Goal: Task Accomplishment & Management: Manage account settings

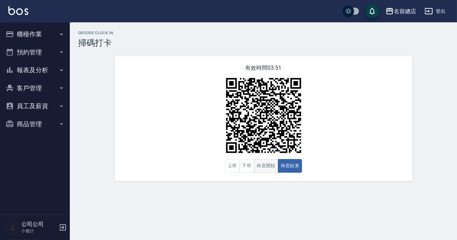
click at [259, 164] on button "休息開始" at bounding box center [266, 166] width 24 height 14
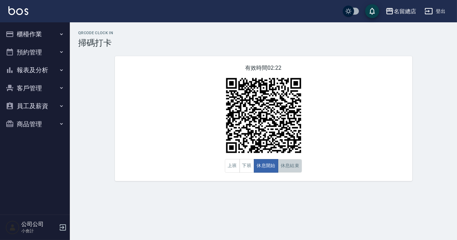
drag, startPoint x: 282, startPoint y: 165, endPoint x: 323, endPoint y: 148, distance: 44.1
click at [282, 166] on button "休息結束" at bounding box center [290, 166] width 24 height 14
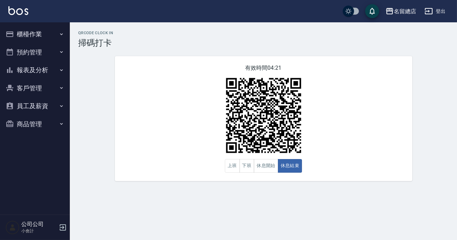
drag, startPoint x: 342, startPoint y: 131, endPoint x: 336, endPoint y: 165, distance: 34.6
click at [336, 165] on div "有效時間 04:21 上班 下班 休息開始 休息結束" at bounding box center [263, 118] width 297 height 125
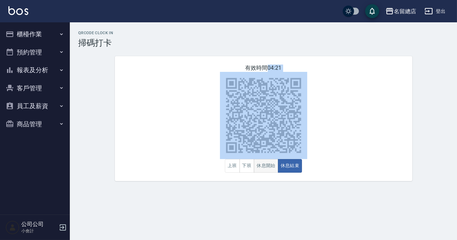
click at [266, 173] on button "休息開始" at bounding box center [266, 166] width 24 height 14
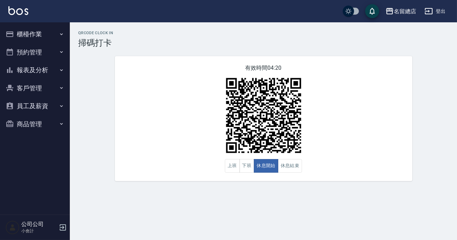
click at [192, 209] on div "QRcode Clock In 掃碼打卡 有效時間 04:20 上班 下班 休息開始 休息結束" at bounding box center [228, 120] width 457 height 240
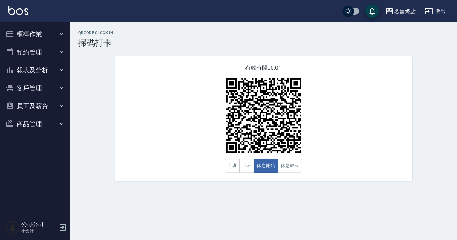
click at [46, 39] on button "櫃檯作業" at bounding box center [35, 34] width 64 height 18
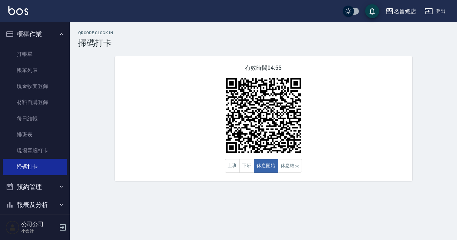
scroll to position [61, 0]
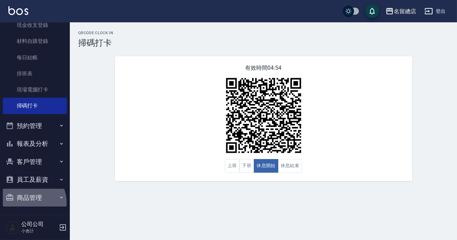
click at [28, 202] on button "商品管理" at bounding box center [35, 198] width 64 height 18
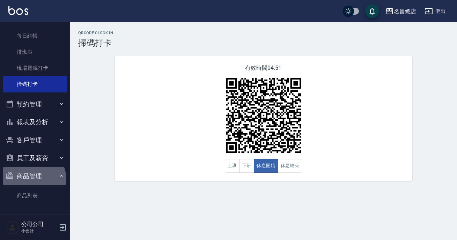
click at [33, 179] on button "商品管理" at bounding box center [35, 176] width 64 height 18
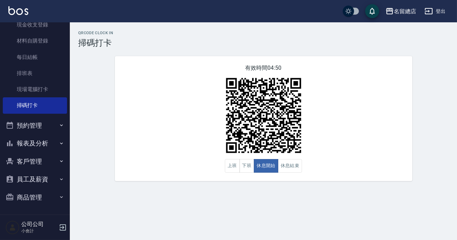
scroll to position [61, 0]
click at [33, 189] on button "商品管理" at bounding box center [35, 198] width 64 height 18
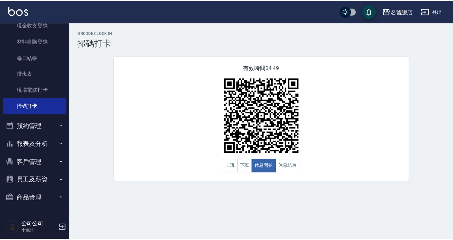
scroll to position [83, 0]
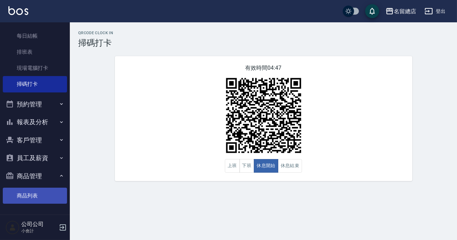
click at [29, 197] on link "商品列表" at bounding box center [35, 196] width 64 height 16
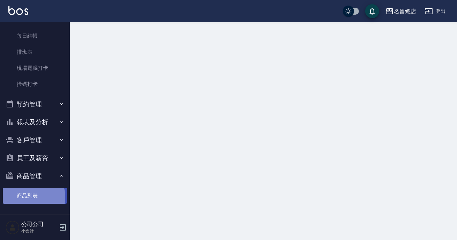
click at [29, 197] on link "商品列表" at bounding box center [35, 196] width 64 height 16
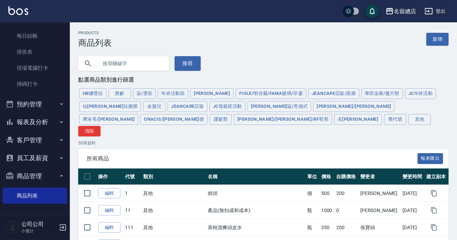
click at [120, 65] on input "text" at bounding box center [131, 63] width 66 height 19
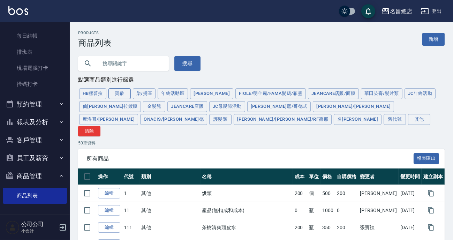
type input "＿"
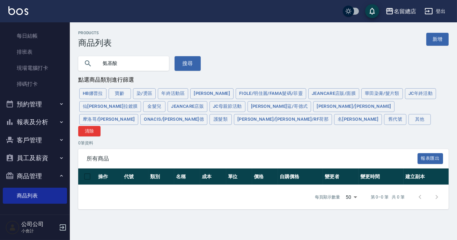
click at [105, 63] on input "氨基酸" at bounding box center [131, 63] width 66 height 19
type input "基酸"
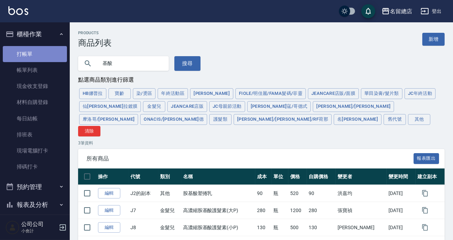
click at [35, 54] on link "打帳單" at bounding box center [35, 54] width 64 height 16
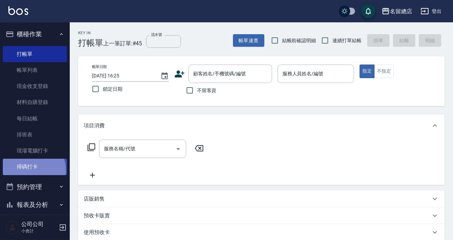
click at [31, 170] on link "掃碼打卡" at bounding box center [35, 167] width 64 height 16
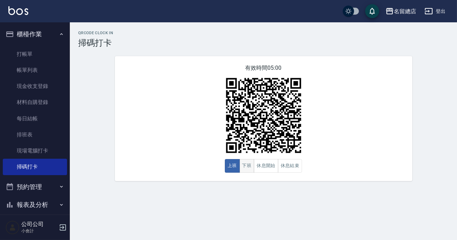
click at [249, 167] on button "下班" at bounding box center [246, 166] width 15 height 14
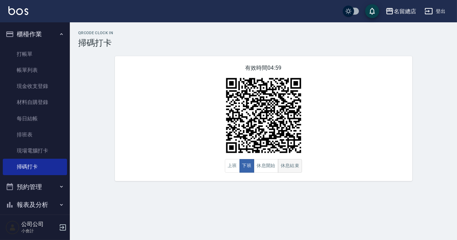
click at [286, 164] on button "休息結束" at bounding box center [290, 166] width 24 height 14
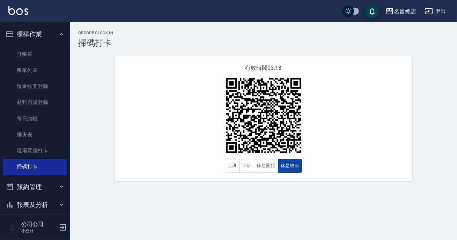
click at [295, 164] on button "休息結束" at bounding box center [290, 166] width 24 height 14
click at [262, 169] on button "休息開始" at bounding box center [266, 166] width 24 height 14
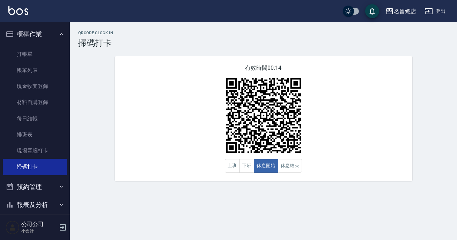
drag, startPoint x: 261, startPoint y: 208, endPoint x: 198, endPoint y: 200, distance: 64.3
click at [258, 208] on div "QRcode Clock In 掃碼打卡 有效時間 00:14 上班 下班 休息開始 休息結束" at bounding box center [228, 120] width 457 height 240
click at [249, 165] on button "下班" at bounding box center [246, 166] width 15 height 14
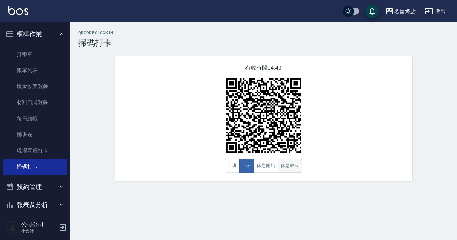
click at [287, 165] on button "休息結束" at bounding box center [290, 166] width 24 height 14
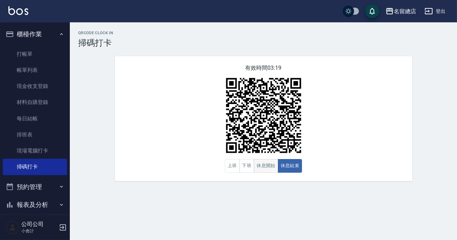
drag, startPoint x: 272, startPoint y: 168, endPoint x: 272, endPoint y: 173, distance: 4.9
click at [272, 173] on button "休息開始" at bounding box center [266, 166] width 24 height 14
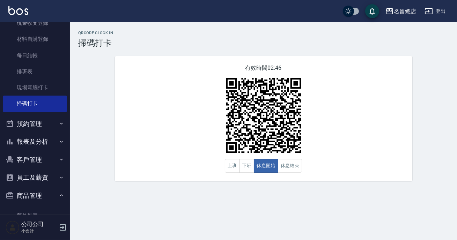
scroll to position [83, 0]
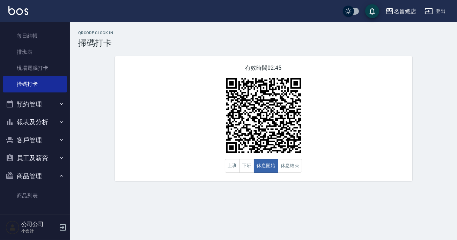
click at [37, 157] on button "員工及薪資" at bounding box center [35, 158] width 64 height 18
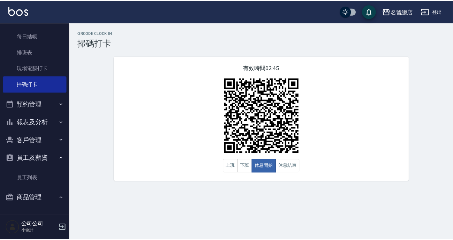
scroll to position [105, 0]
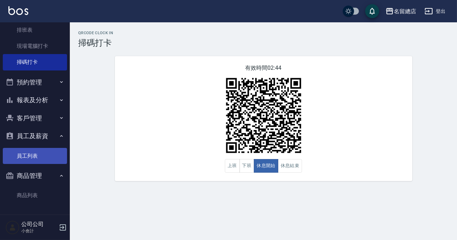
click at [38, 151] on link "員工列表" at bounding box center [35, 156] width 64 height 16
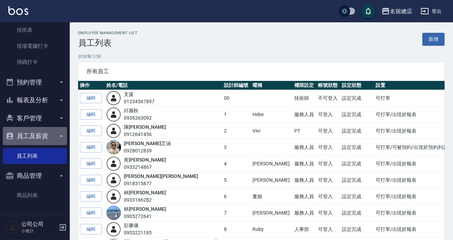
click at [38, 133] on button "員工及薪資" at bounding box center [35, 136] width 64 height 18
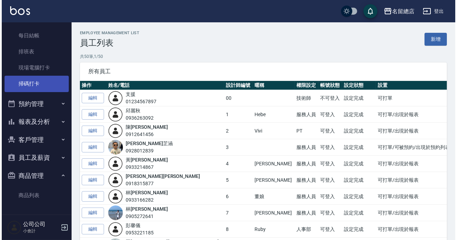
scroll to position [83, 0]
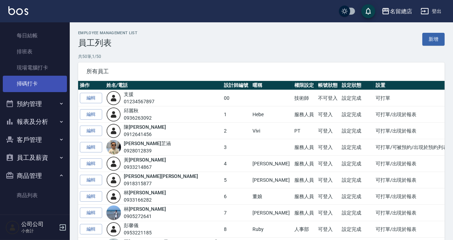
click at [46, 85] on link "掃碼打卡" at bounding box center [35, 84] width 64 height 16
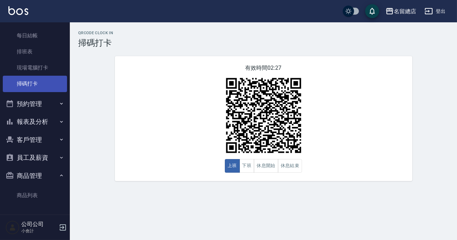
scroll to position [83, 0]
click at [81, 77] on div "QRcode Clock In 掃碼打卡 有效時間 02:27 上班 下班 休息開始 休息結束" at bounding box center [263, 106] width 387 height 150
click at [141, 138] on div "有效時間 02:24 上班 下班 休息開始 休息結束" at bounding box center [263, 118] width 297 height 125
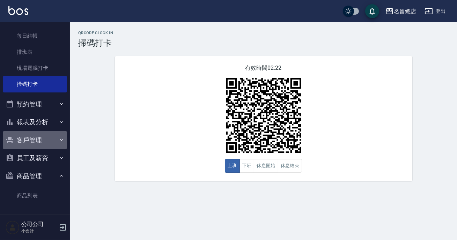
drag, startPoint x: 38, startPoint y: 141, endPoint x: 41, endPoint y: 222, distance: 81.0
click at [38, 141] on button "客戶管理" at bounding box center [35, 140] width 64 height 18
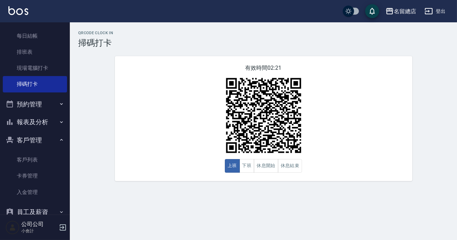
click at [102, 64] on div "QRcode Clock In 掃碼打卡 有效時間 02:21 上班 下班 休息開始 休息結束" at bounding box center [263, 106] width 387 height 150
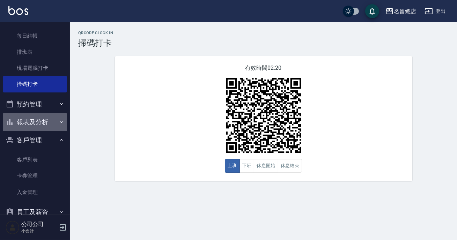
click at [35, 122] on button "報表及分析" at bounding box center [35, 122] width 64 height 18
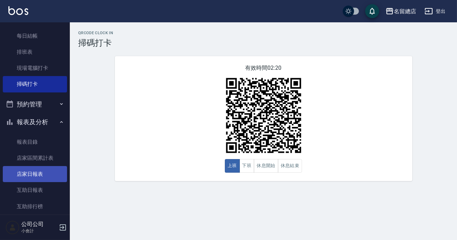
scroll to position [146, 0]
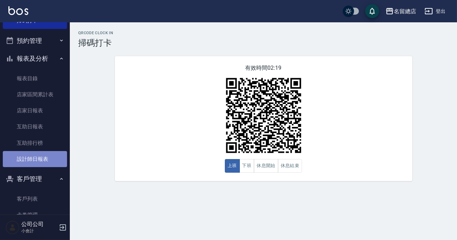
click at [38, 153] on link "設計師日報表" at bounding box center [35, 159] width 64 height 16
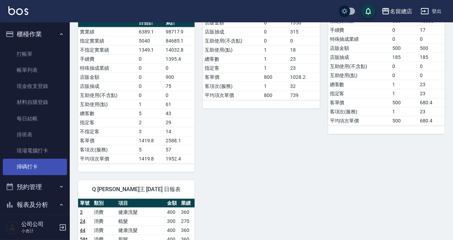
click at [30, 166] on link "掃碼打卡" at bounding box center [35, 167] width 64 height 16
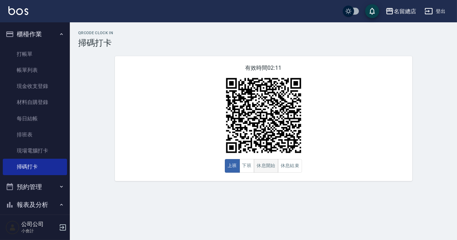
click at [275, 172] on button "休息開始" at bounding box center [266, 166] width 24 height 14
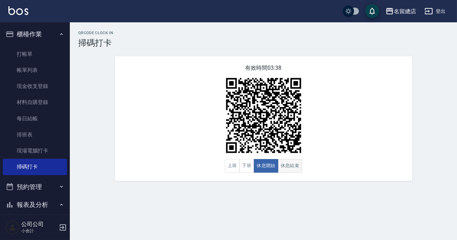
click at [293, 168] on button "休息結束" at bounding box center [290, 166] width 24 height 14
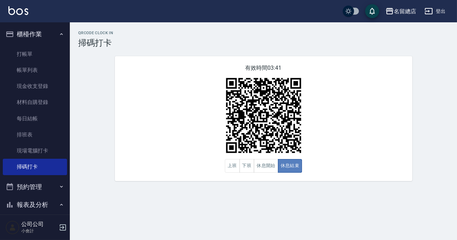
click at [286, 167] on button "休息結束" at bounding box center [290, 166] width 24 height 14
click at [265, 167] on button "休息開始" at bounding box center [266, 166] width 24 height 14
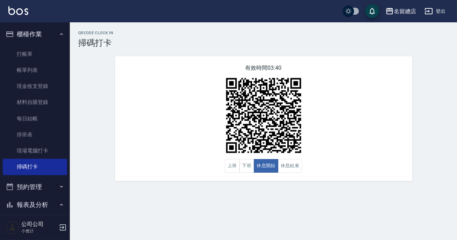
click at [400, 157] on div "有效時間 03:40 上班 下班 休息開始 休息結束" at bounding box center [263, 118] width 297 height 125
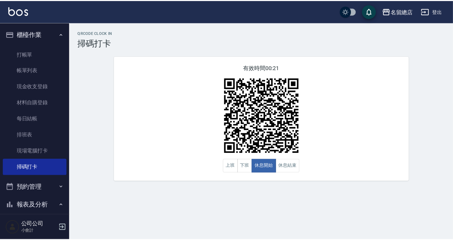
scroll to position [63, 0]
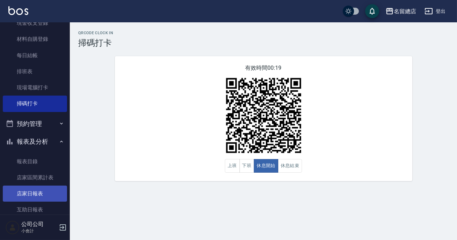
click at [49, 192] on link "店家日報表" at bounding box center [35, 194] width 64 height 16
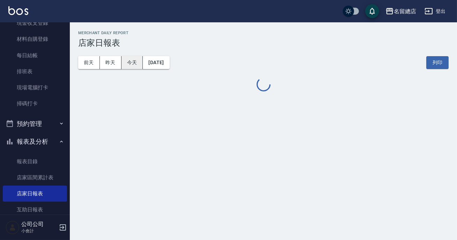
click at [133, 65] on button "今天" at bounding box center [132, 62] width 22 height 13
click at [133, 64] on button "今天" at bounding box center [132, 62] width 22 height 13
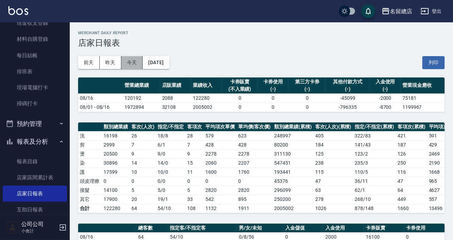
click at [133, 64] on button "今天" at bounding box center [132, 62] width 22 height 13
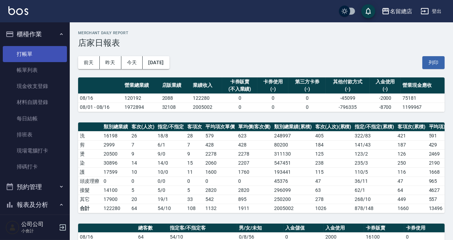
click at [24, 60] on link "打帳單" at bounding box center [35, 54] width 64 height 16
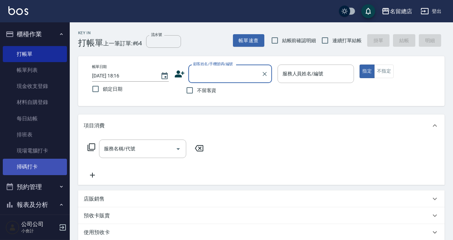
click at [32, 167] on link "掃碼打卡" at bounding box center [35, 167] width 64 height 16
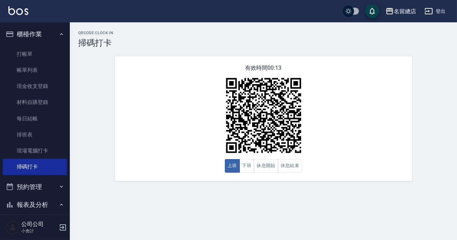
drag, startPoint x: 453, startPoint y: 143, endPoint x: 29, endPoint y: 202, distance: 428.7
click at [29, 202] on button "報表及分析" at bounding box center [35, 205] width 64 height 18
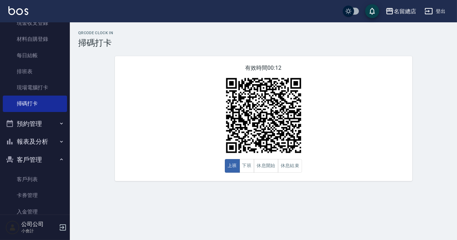
scroll to position [127, 0]
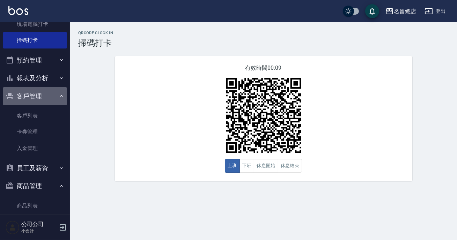
click at [60, 96] on icon "button" at bounding box center [61, 96] width 3 height 2
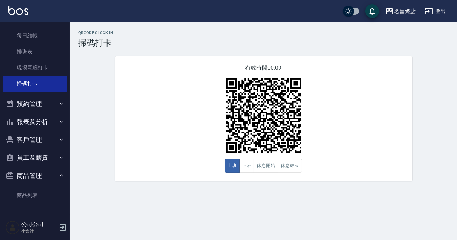
scroll to position [83, 0]
click at [40, 155] on button "員工及薪資" at bounding box center [35, 158] width 64 height 18
drag, startPoint x: 40, startPoint y: 155, endPoint x: 9, endPoint y: 146, distance: 32.2
click at [40, 154] on button "員工及薪資" at bounding box center [35, 158] width 64 height 18
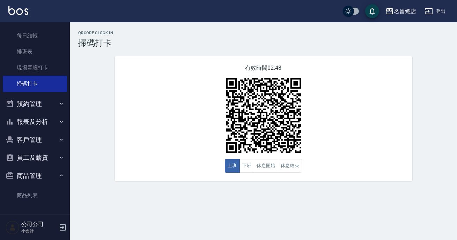
click at [35, 154] on button "員工及薪資" at bounding box center [35, 158] width 64 height 18
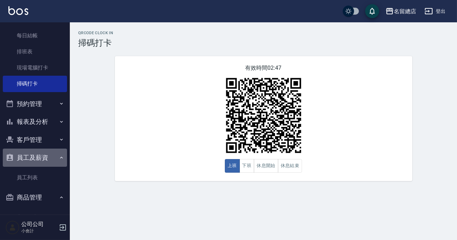
click at [35, 154] on button "員工及薪資" at bounding box center [35, 158] width 64 height 18
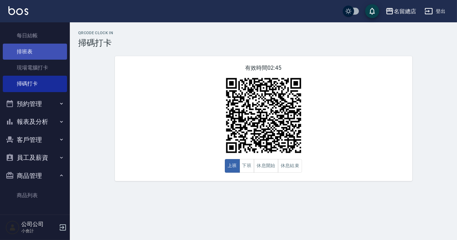
scroll to position [0, 0]
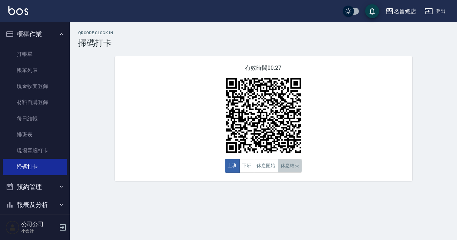
click at [294, 164] on button "休息結束" at bounding box center [290, 166] width 24 height 14
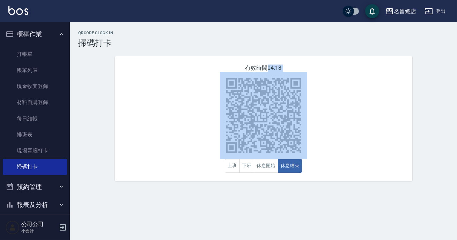
drag, startPoint x: 402, startPoint y: 163, endPoint x: 412, endPoint y: 184, distance: 23.1
click at [412, 184] on div "QRcode Clock In 掃碼打卡 有效時間 04:18 上班 下班 休息開始 休息結束" at bounding box center [263, 105] width 387 height 167
click at [394, 80] on div "有效時間 03:06 上班 下班 休息開始 休息結束" at bounding box center [263, 118] width 297 height 125
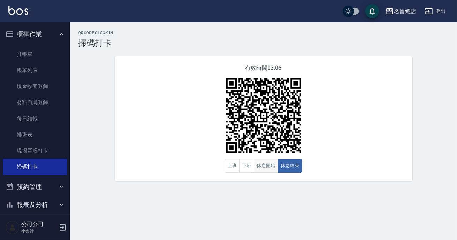
click at [262, 167] on button "休息開始" at bounding box center [266, 166] width 24 height 14
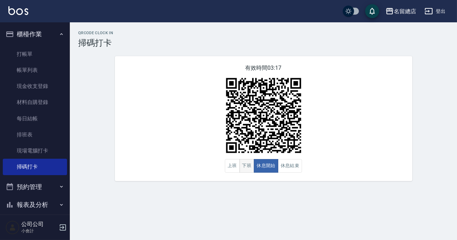
drag, startPoint x: 262, startPoint y: 167, endPoint x: 251, endPoint y: 162, distance: 13.0
click at [252, 162] on button "下班" at bounding box center [246, 166] width 15 height 14
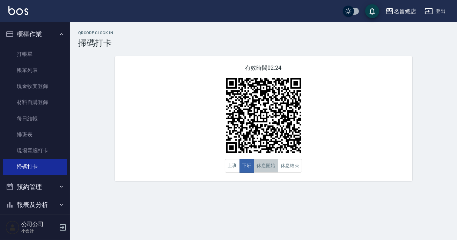
click at [270, 162] on button "休息開始" at bounding box center [266, 166] width 24 height 14
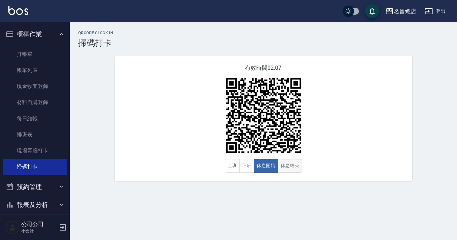
click at [290, 162] on button "休息結束" at bounding box center [290, 166] width 24 height 14
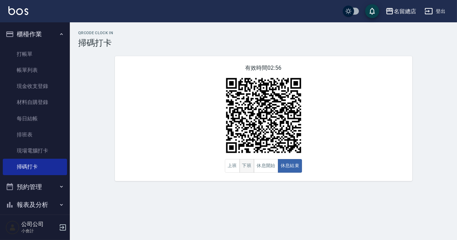
click at [243, 168] on button "下班" at bounding box center [246, 166] width 15 height 14
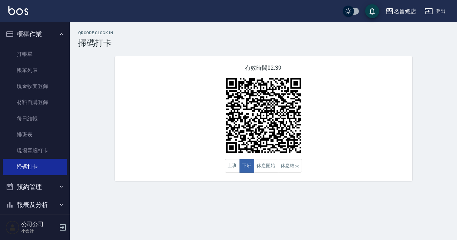
scroll to position [63, 0]
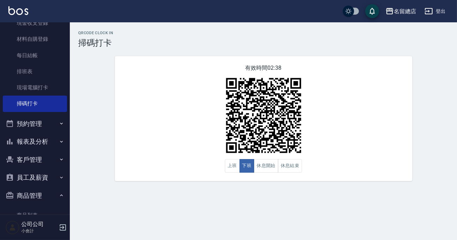
click at [44, 129] on button "預約管理" at bounding box center [35, 124] width 64 height 18
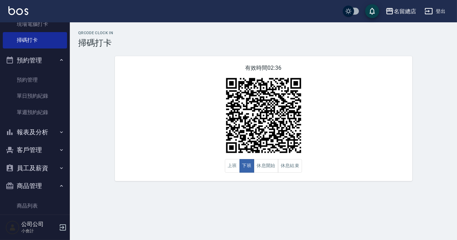
click at [43, 150] on button "客戶管理" at bounding box center [35, 150] width 64 height 18
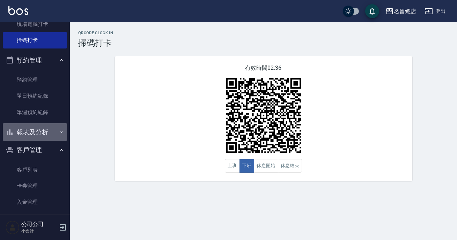
click at [43, 134] on button "報表及分析" at bounding box center [35, 132] width 64 height 18
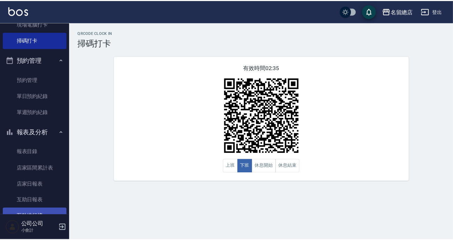
scroll to position [158, 0]
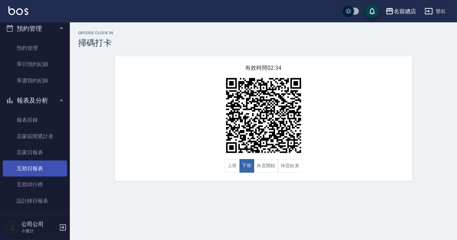
click at [46, 167] on link "互助日報表" at bounding box center [35, 169] width 64 height 16
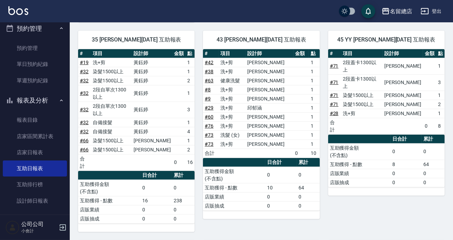
scroll to position [983, 0]
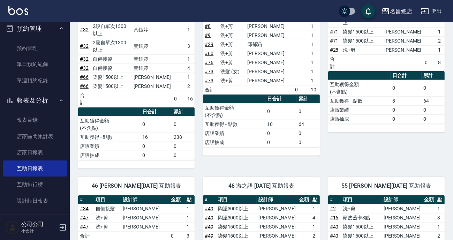
drag, startPoint x: 308, startPoint y: 171, endPoint x: 292, endPoint y: 174, distance: 15.6
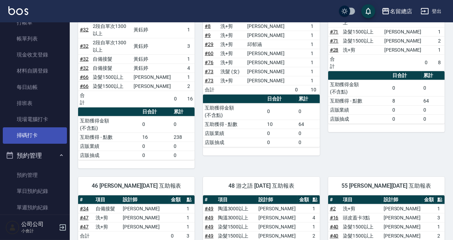
scroll to position [0, 0]
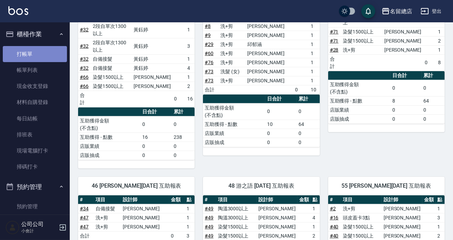
click at [38, 56] on link "打帳單" at bounding box center [35, 54] width 64 height 16
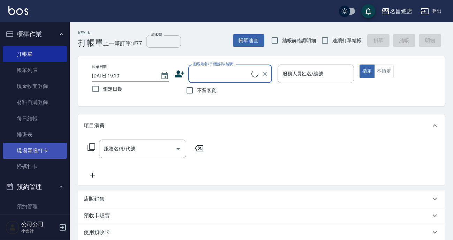
click at [49, 156] on link "現場電腦打卡" at bounding box center [35, 151] width 64 height 16
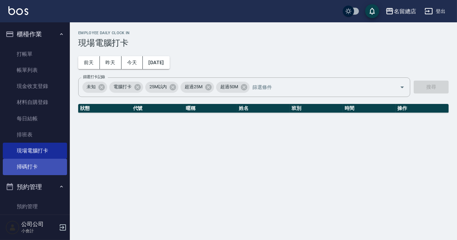
click at [50, 163] on link "掃碼打卡" at bounding box center [35, 167] width 64 height 16
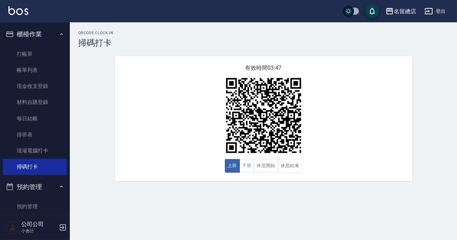
click at [179, 138] on div "有效時間 03:47 上班 下班 休息開始 休息結束" at bounding box center [263, 118] width 297 height 125
click at [271, 166] on button "休息開始" at bounding box center [266, 166] width 24 height 14
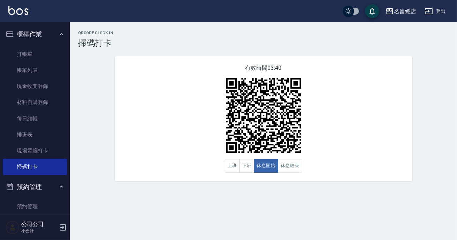
click at [389, 163] on div "有效時間 03:40 上班 下班 休息開始 休息結束" at bounding box center [263, 118] width 297 height 125
click at [352, 132] on div "有效時間 03:38 上班 下班 休息開始 休息結束" at bounding box center [263, 118] width 297 height 125
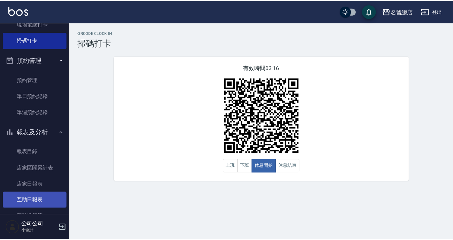
scroll to position [158, 0]
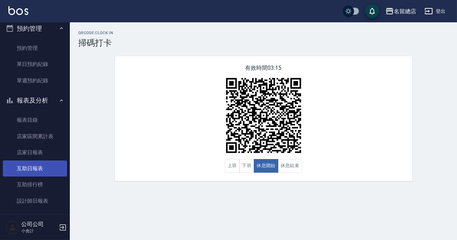
click at [42, 166] on link "互助日報表" at bounding box center [35, 169] width 64 height 16
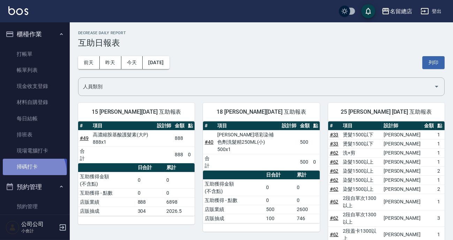
click at [31, 172] on link "掃碼打卡" at bounding box center [35, 167] width 64 height 16
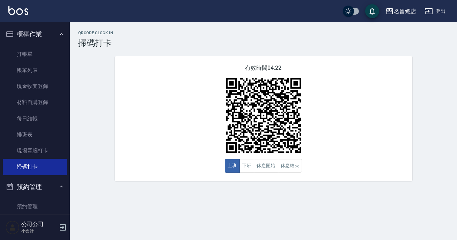
drag, startPoint x: 274, startPoint y: 188, endPoint x: 282, endPoint y: 192, distance: 8.7
click at [283, 198] on div "QRcode Clock In 掃碼打卡 有效時間 04:22 上班 下班 休息開始 休息結束" at bounding box center [228, 120] width 457 height 240
click at [293, 167] on button "休息結束" at bounding box center [290, 166] width 24 height 14
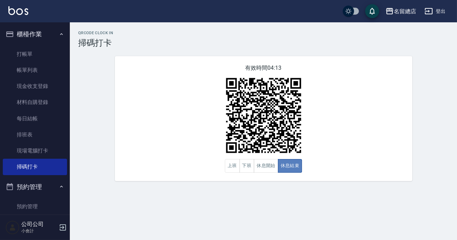
click at [292, 167] on button "休息結束" at bounding box center [290, 166] width 24 height 14
click at [272, 169] on button "休息開始" at bounding box center [266, 166] width 24 height 14
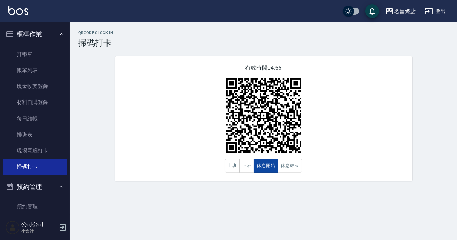
click at [272, 169] on button "休息開始" at bounding box center [266, 166] width 24 height 14
click at [282, 162] on button "休息結束" at bounding box center [290, 166] width 24 height 14
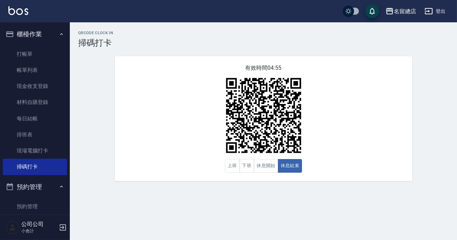
click at [322, 163] on div "有效時間 04:55 上班 下班 休息開始 休息結束" at bounding box center [263, 118] width 297 height 125
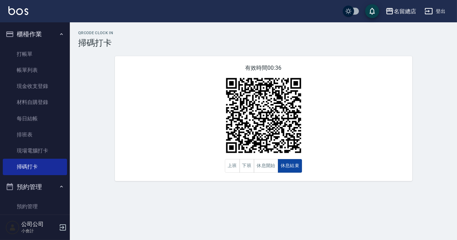
drag, startPoint x: 316, startPoint y: 161, endPoint x: 293, endPoint y: 166, distance: 24.2
click at [304, 162] on div "有效時間 00:36 上班 下班 休息開始 休息結束" at bounding box center [263, 118] width 297 height 125
click at [239, 168] on button "上班" at bounding box center [232, 166] width 15 height 14
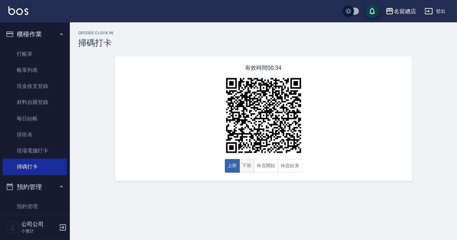
click at [248, 164] on button "下班" at bounding box center [246, 166] width 15 height 14
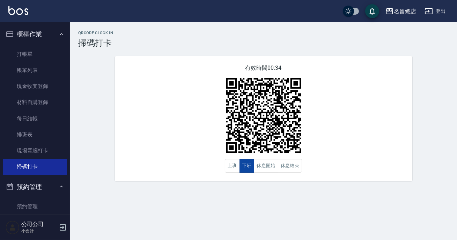
click at [248, 164] on button "下班" at bounding box center [246, 166] width 15 height 14
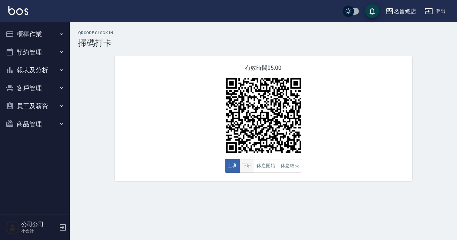
click at [247, 165] on button "下班" at bounding box center [246, 166] width 15 height 14
